Goal: Task Accomplishment & Management: Use online tool/utility

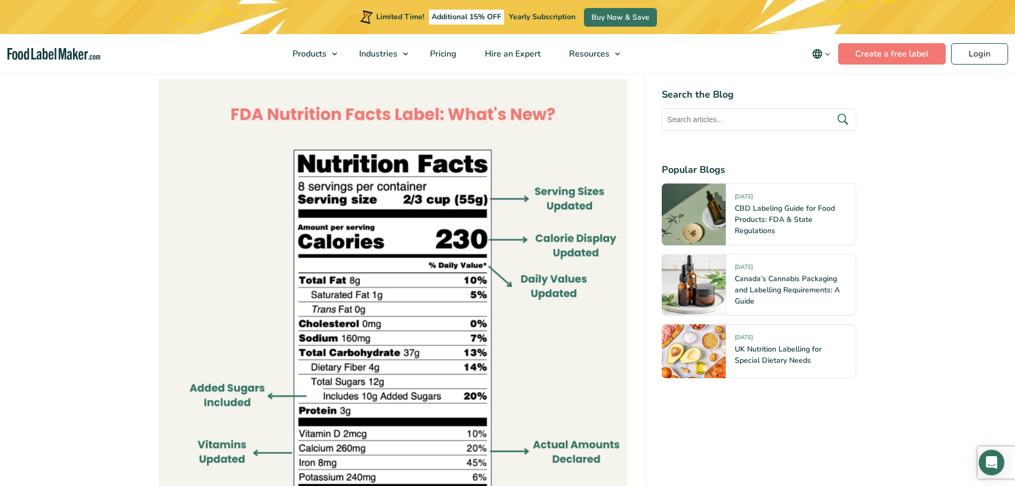
scroll to position [746, 0]
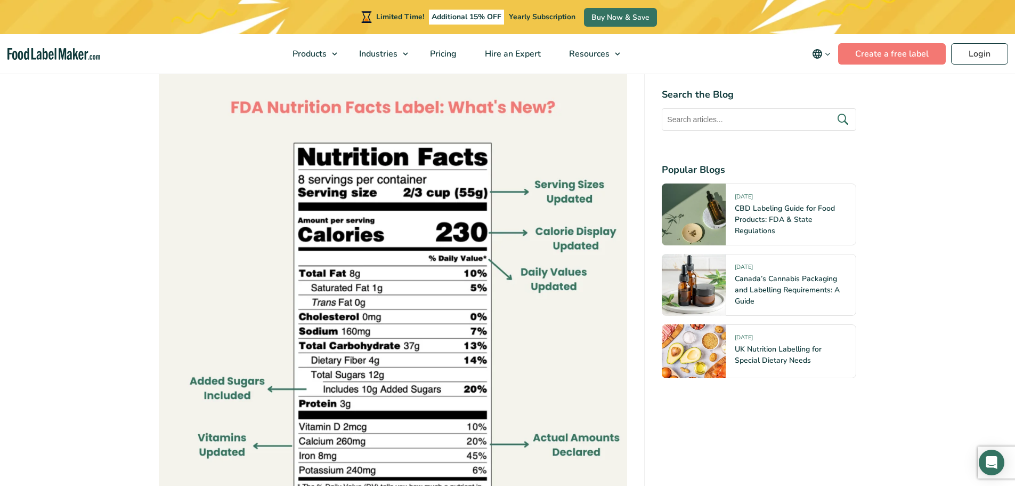
click at [379, 255] on img at bounding box center [393, 306] width 469 height 469
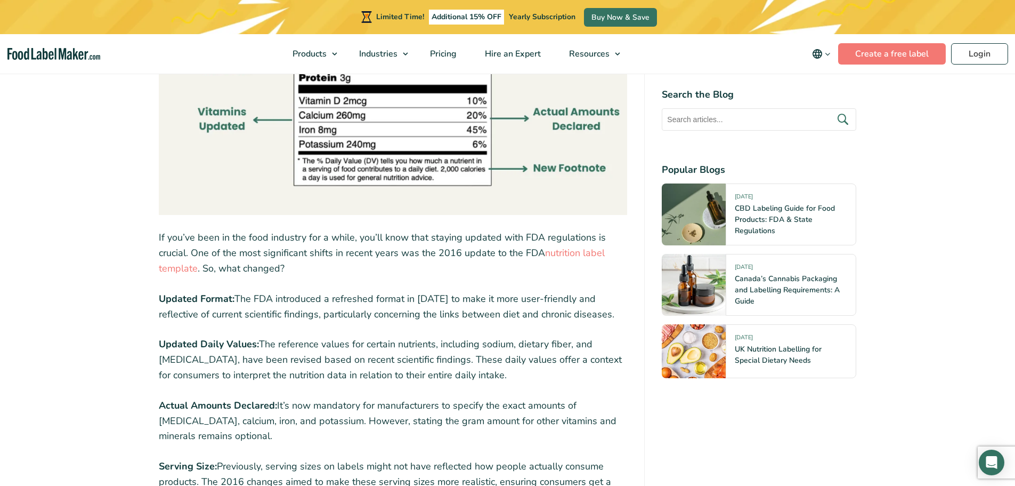
scroll to position [1066, 0]
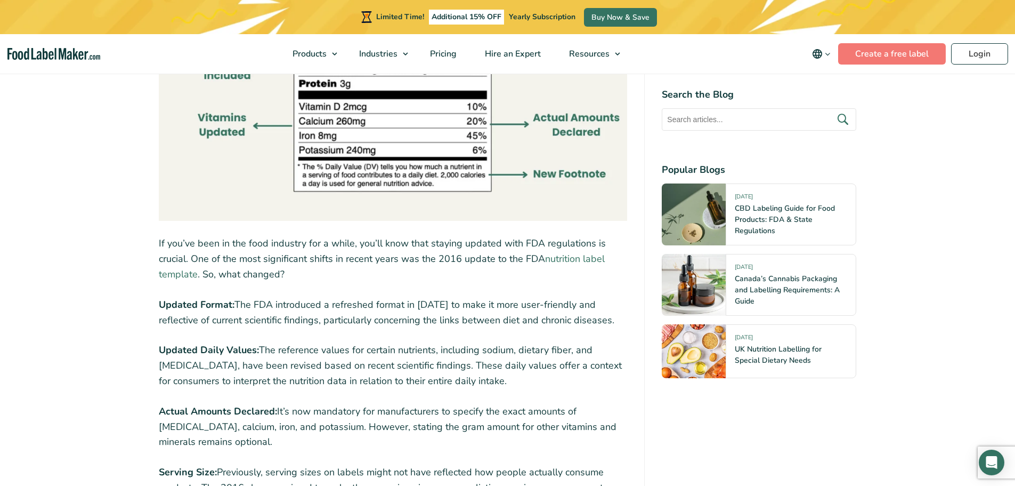
click at [573, 257] on link "nutrition label template" at bounding box center [382, 266] width 446 height 28
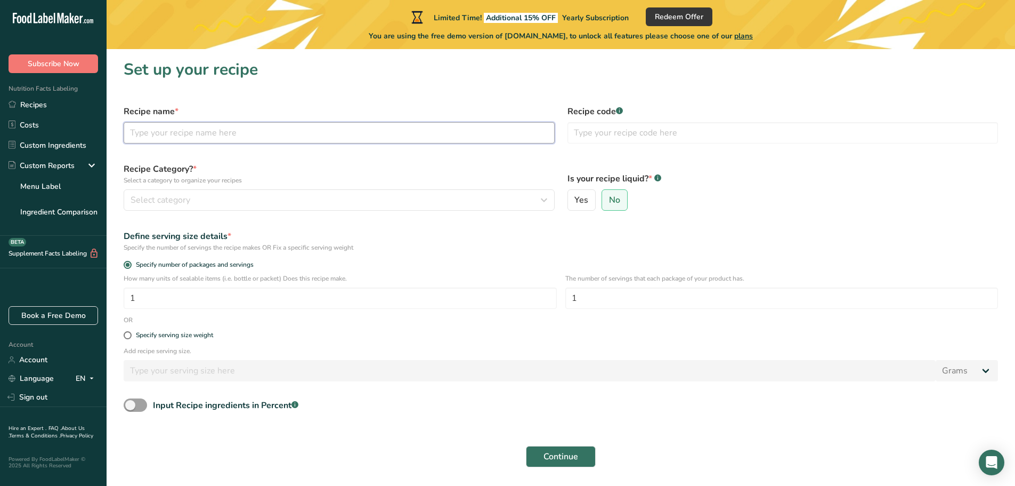
click at [261, 136] on input "text" at bounding box center [339, 132] width 431 height 21
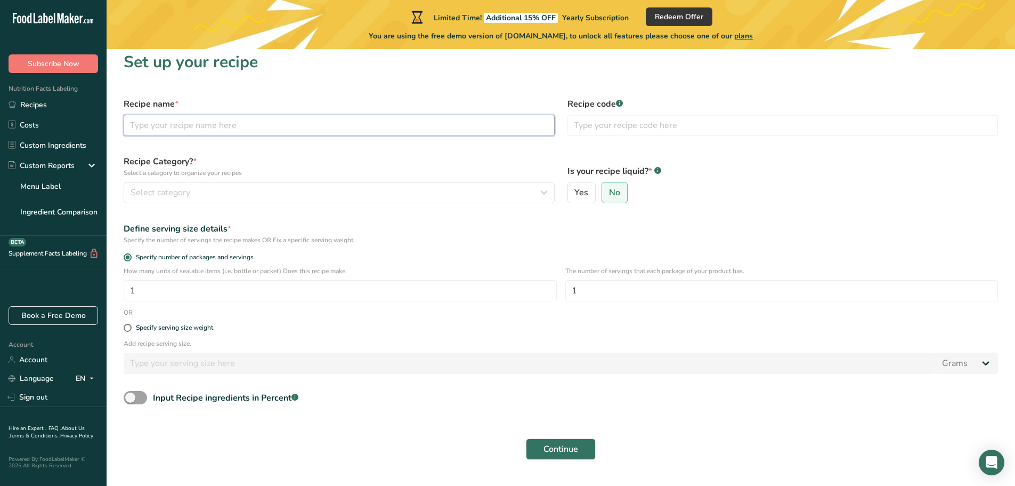
scroll to position [33, 0]
